Goal: Complete application form

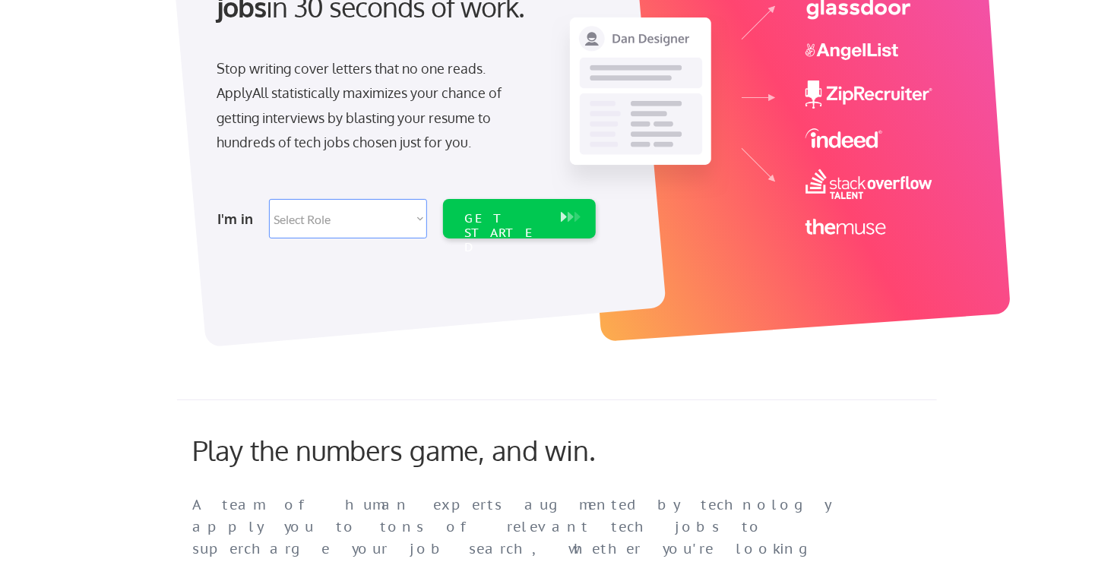
scroll to position [226, 0]
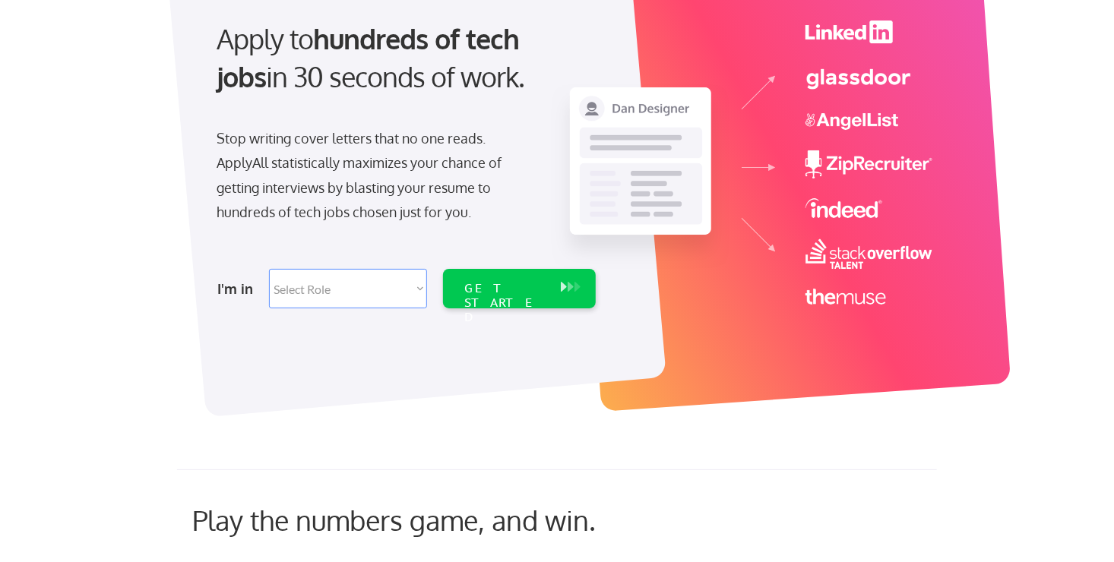
click at [314, 267] on div "I'm in Select Role Software Engineering Product Management Customer Success Sal…" at bounding box center [404, 288] width 425 height 53
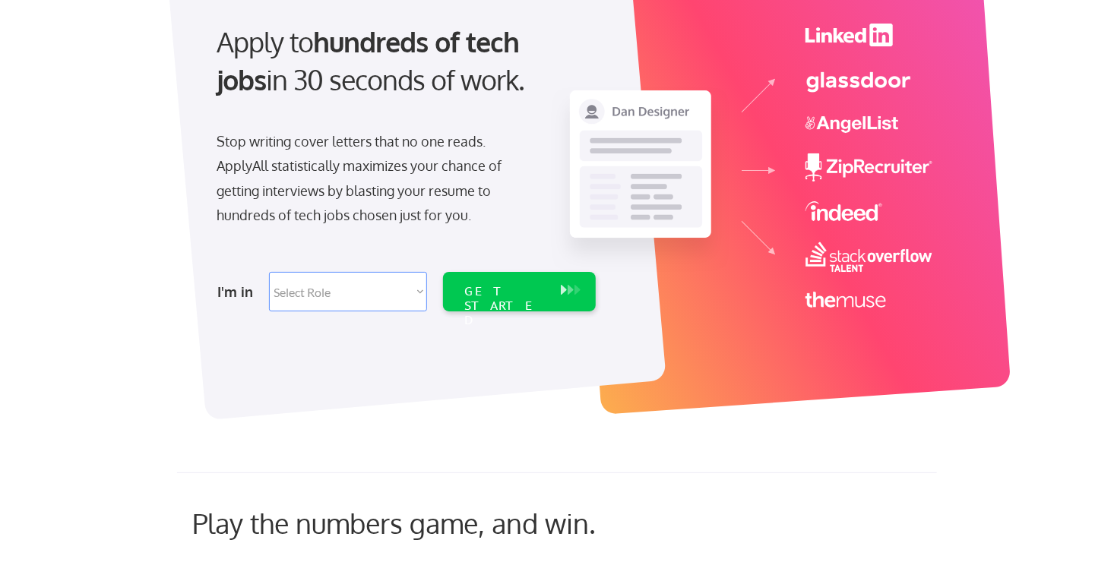
scroll to position [151, 0]
click at [407, 288] on select "Select Role Software Engineering Product Management Customer Success Sales UI/U…" at bounding box center [348, 293] width 158 height 40
select select ""hr_recruiting""
click at [269, 273] on select "Select Role Software Engineering Product Management Customer Success Sales UI/U…" at bounding box center [348, 293] width 158 height 40
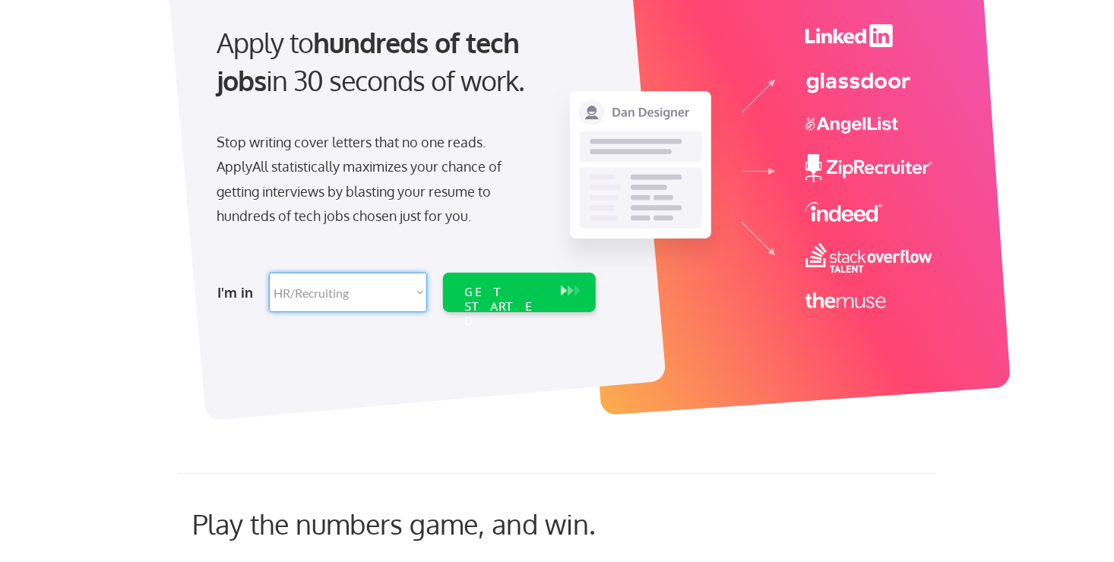
select select ""hr_recruiting""
click at [490, 286] on div "GET STARTED" at bounding box center [504, 307] width 81 height 44
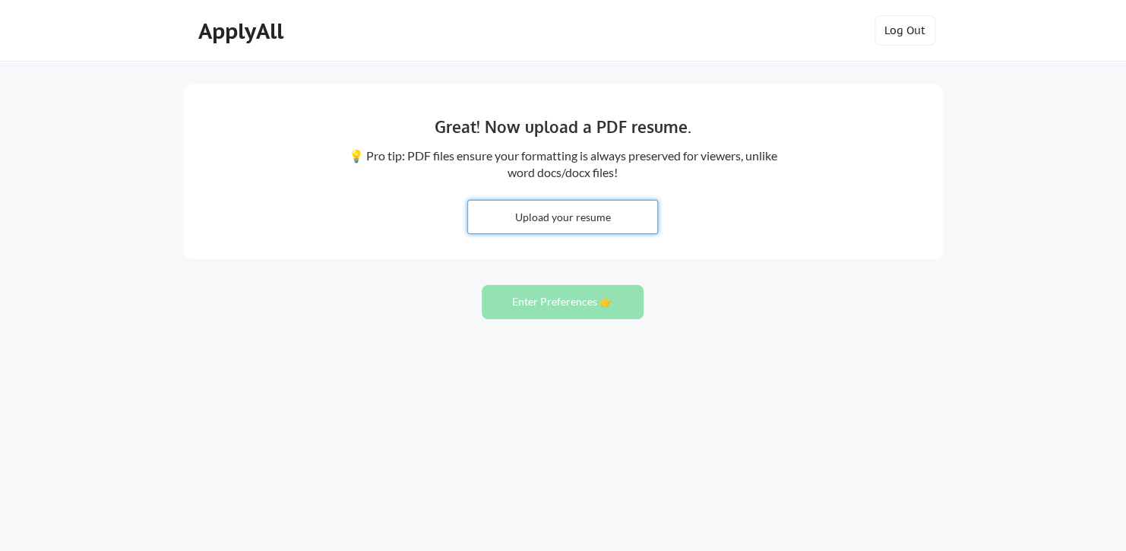
click at [527, 215] on input "file" at bounding box center [562, 217] width 189 height 33
type input "C:\fakepath\[PERSON_NAME] [PERSON_NAME] - 2025 V2.pdf"
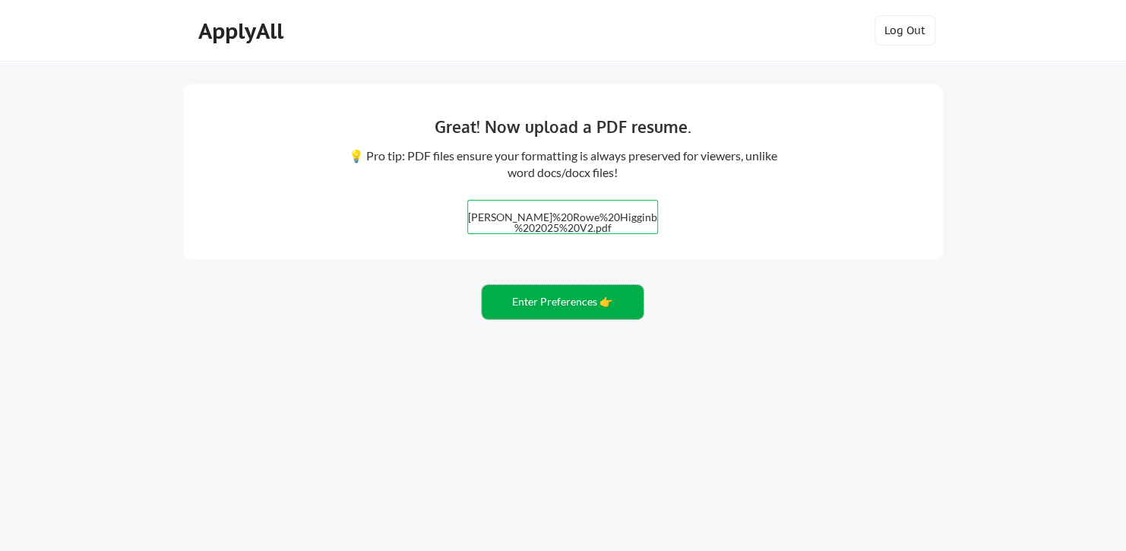
click at [551, 296] on button "Enter Preferences 👉" at bounding box center [563, 302] width 162 height 34
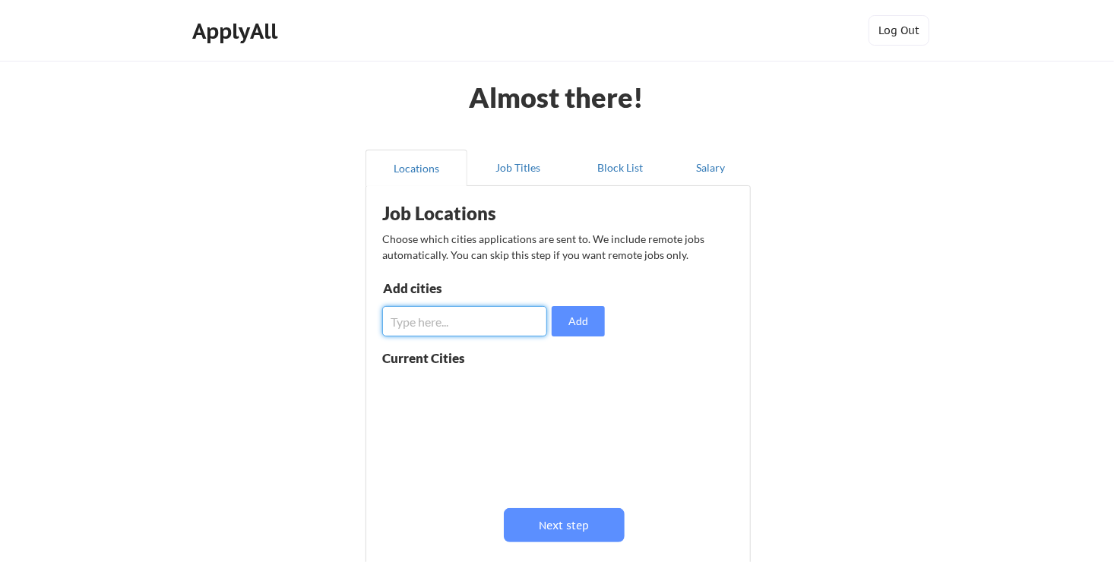
click at [441, 327] on input "input" at bounding box center [464, 321] width 165 height 30
type input "Richmond, VA"
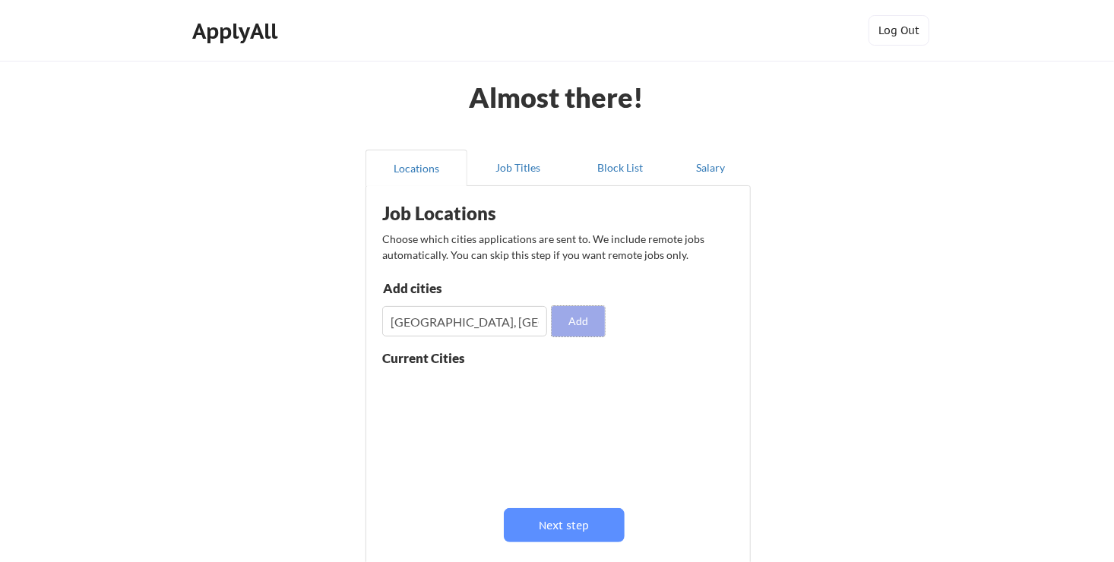
click at [579, 328] on button "Add" at bounding box center [578, 321] width 53 height 30
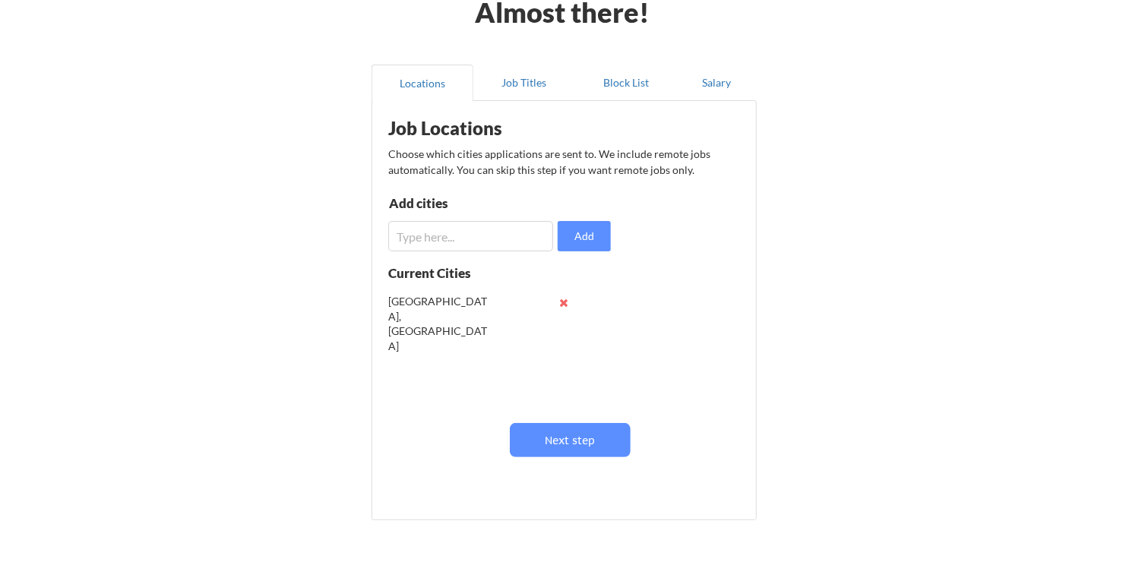
scroll to position [85, 0]
click at [581, 440] on button "Next step" at bounding box center [564, 440] width 121 height 34
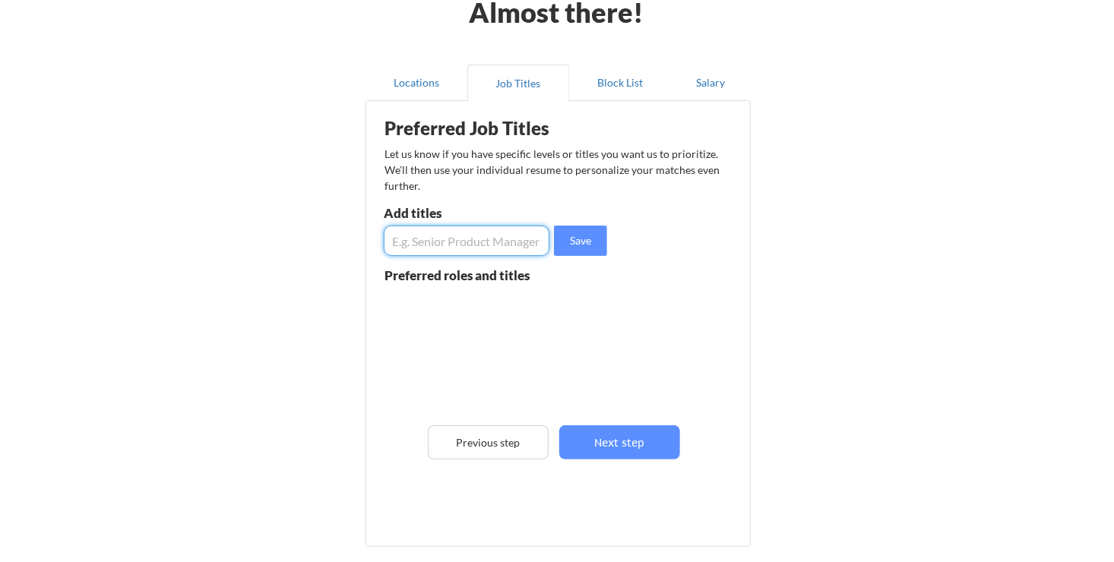
click at [444, 249] on input "input" at bounding box center [467, 241] width 166 height 30
type input "HR Business Partner"
click at [580, 245] on button "Save" at bounding box center [580, 241] width 53 height 30
click at [463, 241] on input "input" at bounding box center [467, 241] width 166 height 30
type input "Engagement Leader"
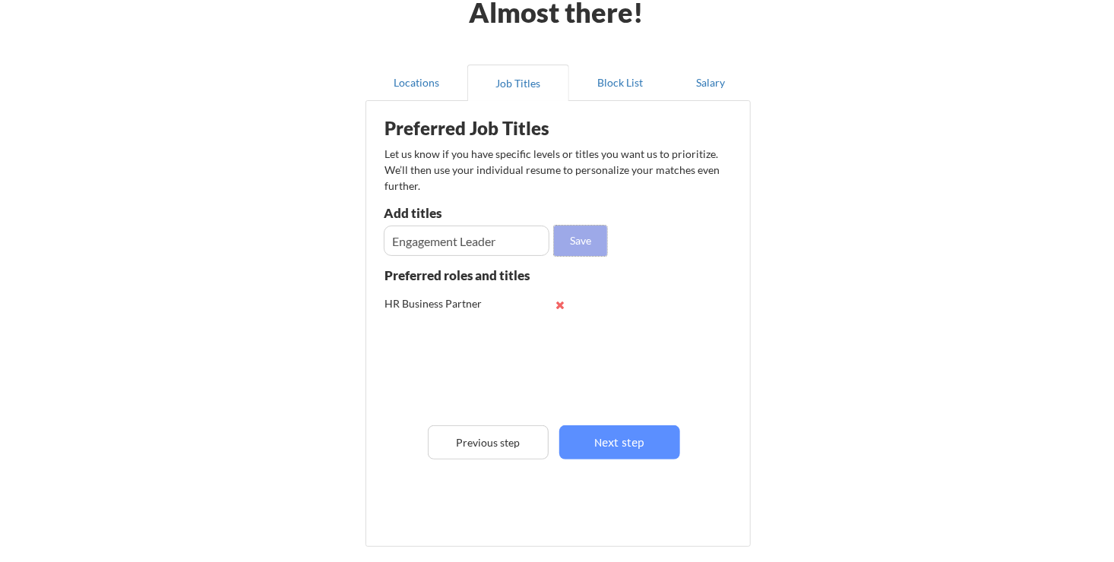
click at [590, 244] on button "Save" at bounding box center [580, 241] width 53 height 30
click at [410, 239] on input "input" at bounding box center [467, 241] width 166 height 30
type input "Employee Engagement"
click at [599, 249] on button "Save" at bounding box center [580, 241] width 53 height 30
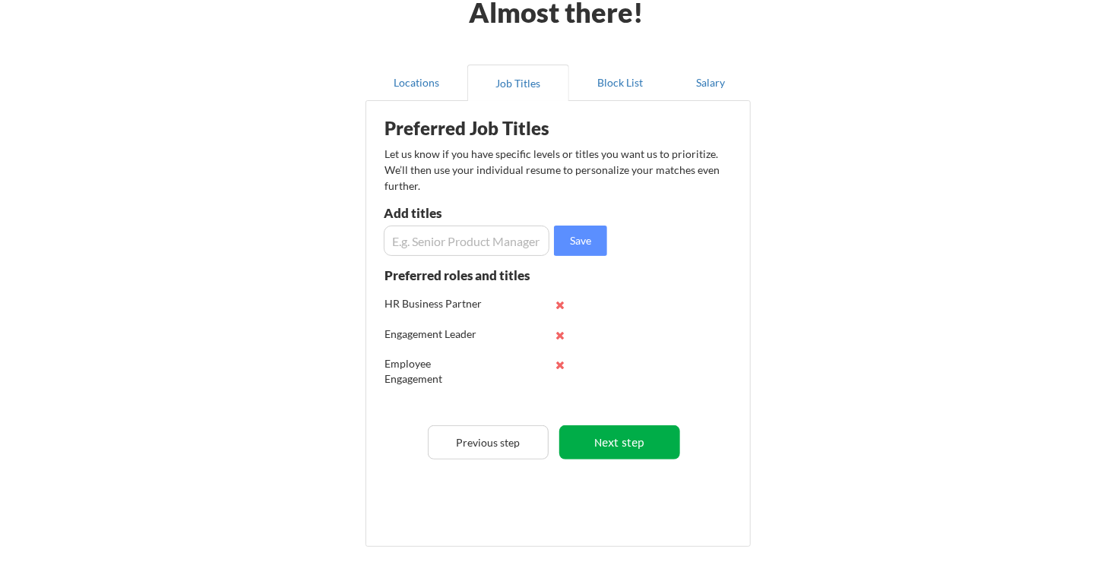
click at [621, 429] on button "Next step" at bounding box center [619, 442] width 121 height 34
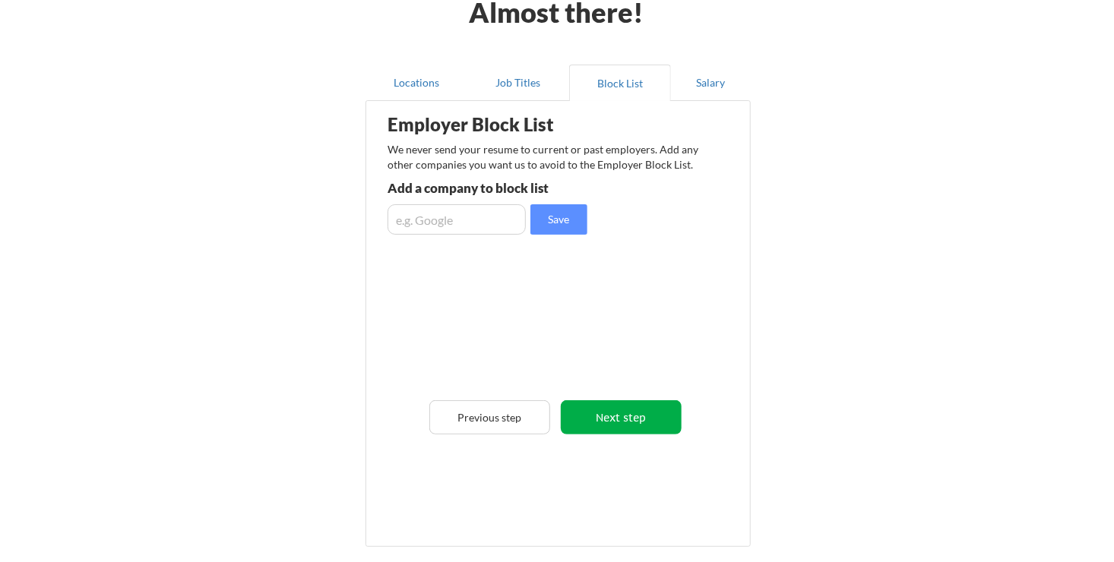
click at [609, 413] on button "Next step" at bounding box center [621, 417] width 121 height 34
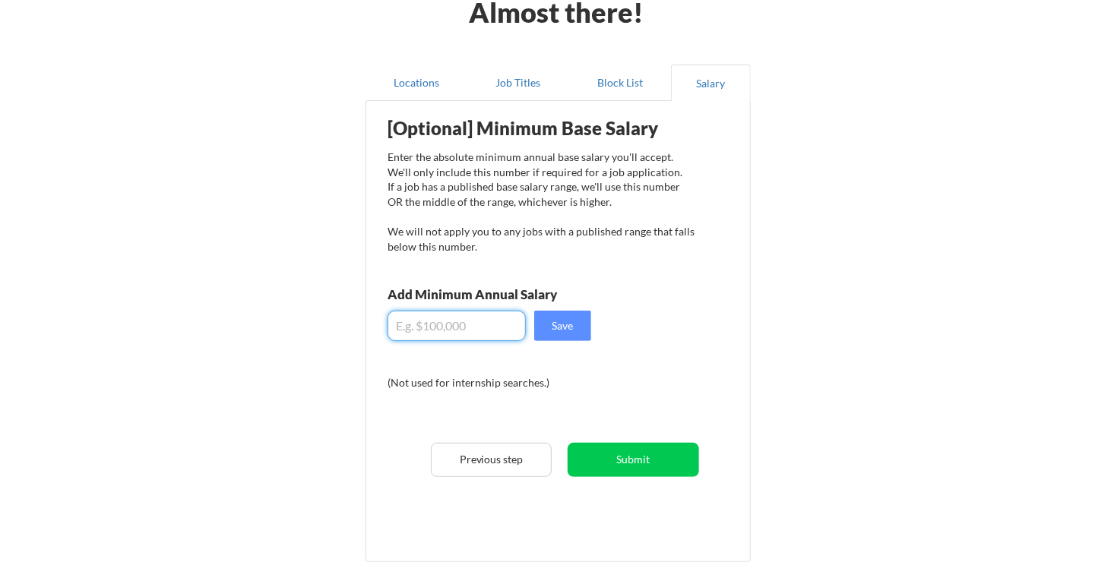
click at [489, 324] on input "input" at bounding box center [456, 326] width 138 height 30
type input "$100.00"
click at [548, 322] on button "Save" at bounding box center [562, 326] width 57 height 30
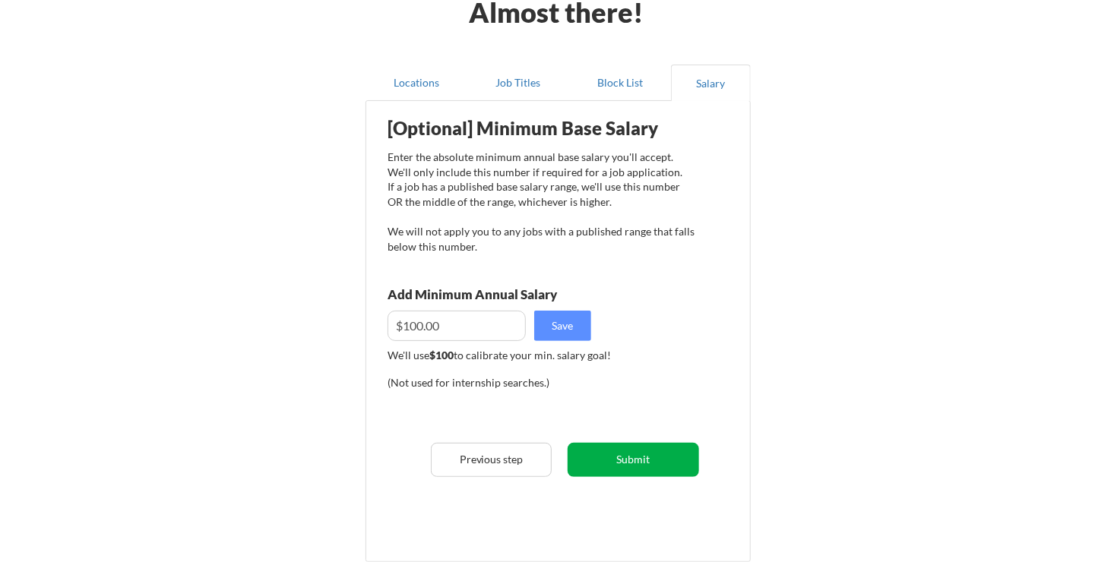
click at [659, 465] on button "Submit" at bounding box center [633, 460] width 131 height 34
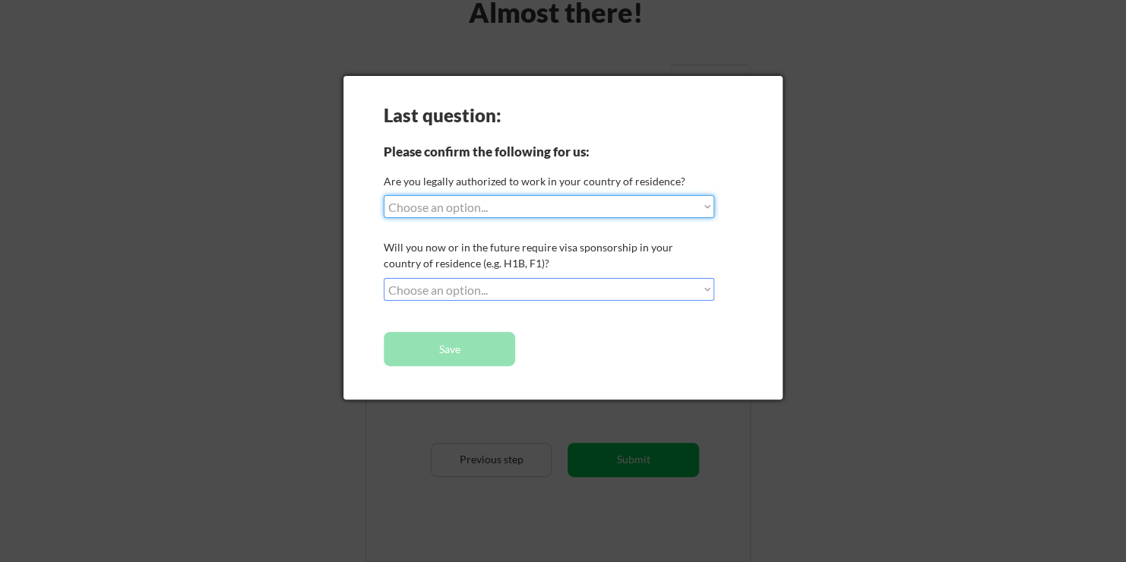
click at [444, 199] on select "Choose an option... Yes, I am a US Citizen Yes, I am a Canadian Citizen Yes, I …" at bounding box center [549, 206] width 330 height 23
select select ""yes__i_am_a_us_citizen""
click at [384, 195] on select "Choose an option... Yes, I am a US Citizen Yes, I am a Canadian Citizen Yes, I …" at bounding box center [549, 206] width 330 height 23
click at [517, 291] on select "Choose an option... No, I will not need sponsorship Yes, I will need sponsorship" at bounding box center [549, 289] width 330 height 23
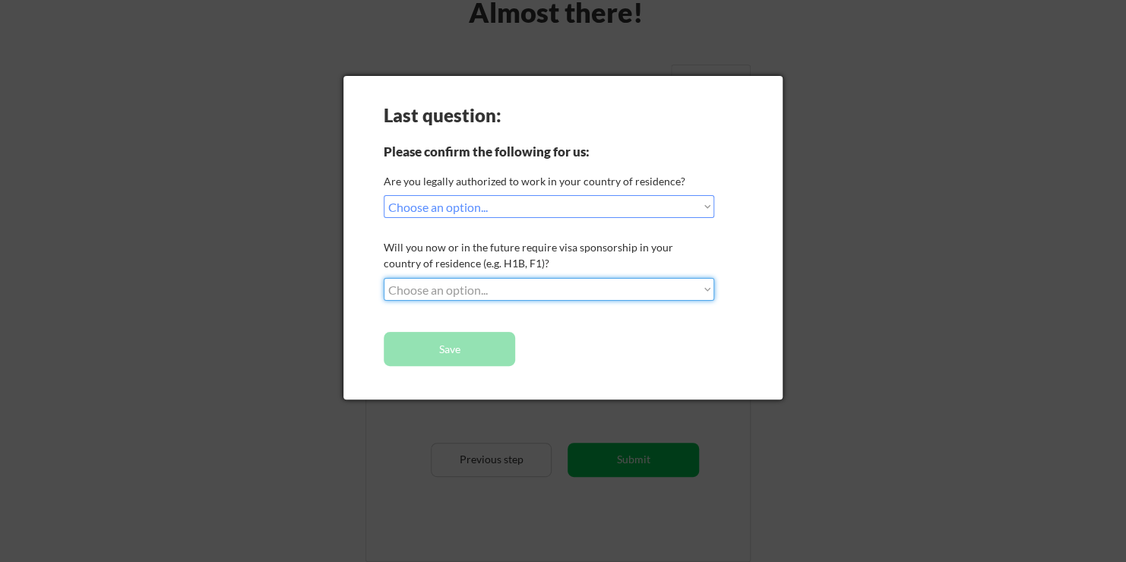
select select ""no__i_will_not_need_sponsorship""
click at [384, 278] on select "Choose an option... No, I will not need sponsorship Yes, I will need sponsorship" at bounding box center [549, 289] width 330 height 23
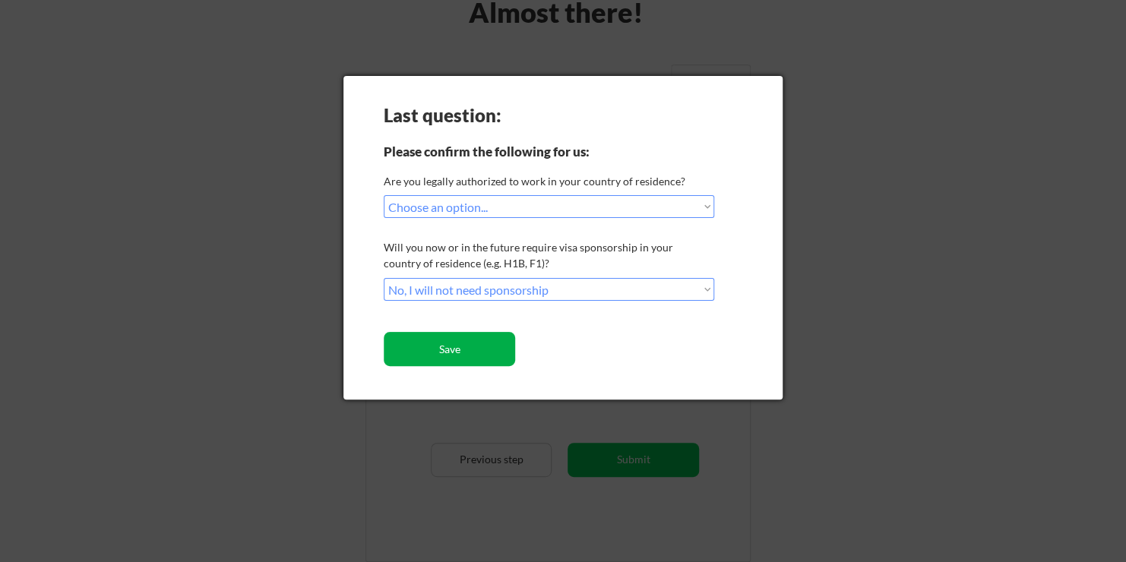
click at [463, 353] on button "Save" at bounding box center [449, 349] width 131 height 34
